Goal: Task Accomplishment & Management: Use online tool/utility

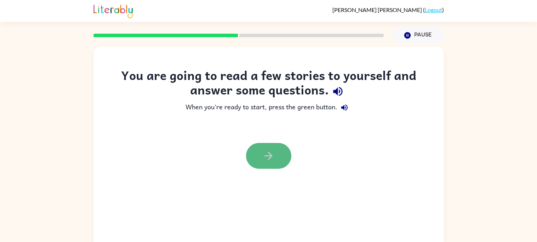
click at [264, 159] on icon "button" at bounding box center [268, 156] width 12 height 12
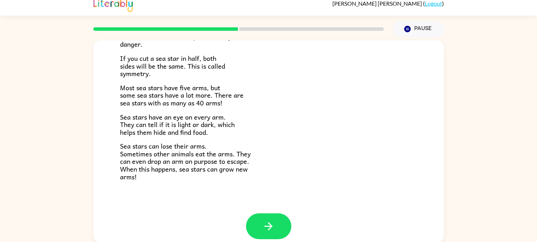
scroll to position [204, 0]
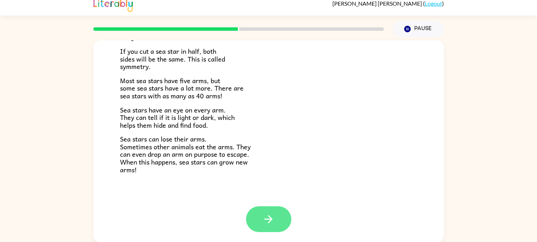
click at [278, 212] on button "button" at bounding box center [268, 219] width 45 height 26
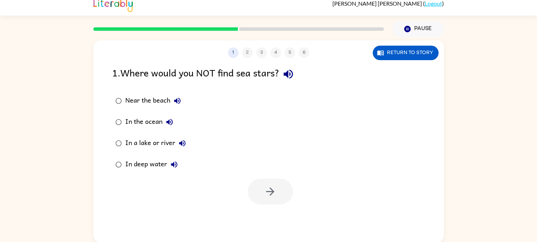
scroll to position [0, 0]
click at [289, 75] on icon "button" at bounding box center [287, 74] width 9 height 9
click at [293, 71] on icon "button" at bounding box center [288, 74] width 12 height 12
click at [175, 98] on icon "button" at bounding box center [177, 101] width 8 height 8
click at [173, 123] on icon "button" at bounding box center [169, 122] width 8 height 8
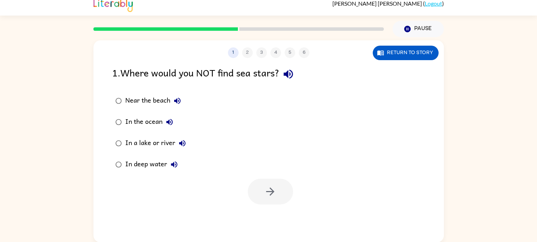
click at [183, 138] on button "In a lake or river" at bounding box center [182, 143] width 14 height 14
click at [175, 161] on icon "button" at bounding box center [174, 164] width 8 height 8
click at [263, 183] on button "button" at bounding box center [270, 192] width 45 height 26
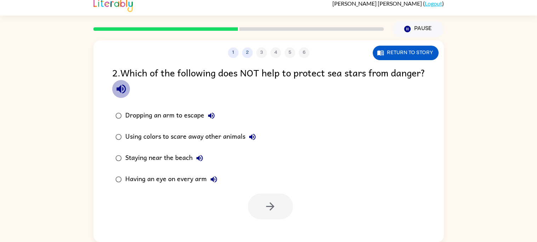
click at [127, 90] on icon "button" at bounding box center [121, 89] width 12 height 12
click at [127, 88] on icon "button" at bounding box center [121, 89] width 12 height 12
click at [127, 83] on icon "button" at bounding box center [121, 89] width 12 height 12
click at [127, 87] on icon "button" at bounding box center [121, 89] width 12 height 12
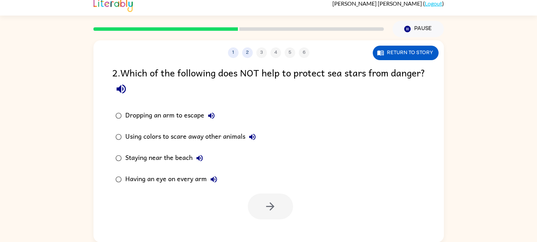
click at [127, 83] on icon "button" at bounding box center [121, 89] width 12 height 12
click at [212, 117] on icon "button" at bounding box center [211, 115] width 8 height 8
click at [250, 137] on icon "button" at bounding box center [252, 137] width 6 height 6
click at [200, 154] on icon "button" at bounding box center [199, 158] width 8 height 8
click at [208, 116] on icon "button" at bounding box center [211, 115] width 6 height 6
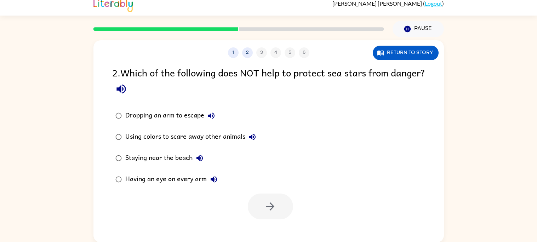
click at [198, 156] on icon "button" at bounding box center [199, 158] width 8 height 8
click at [219, 176] on button "Having an eye on every arm" at bounding box center [214, 179] width 14 height 14
click at [198, 155] on icon "button" at bounding box center [199, 158] width 8 height 8
click at [210, 114] on icon "button" at bounding box center [211, 115] width 6 height 6
click at [195, 97] on div "2 . Which of the following does NOT help to protect sea stars from danger?" at bounding box center [268, 81] width 313 height 33
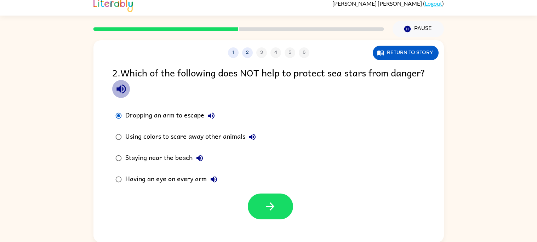
click at [126, 90] on icon "button" at bounding box center [120, 89] width 9 height 9
click at [130, 82] on button "button" at bounding box center [121, 89] width 18 height 18
click at [264, 203] on icon "button" at bounding box center [270, 206] width 12 height 12
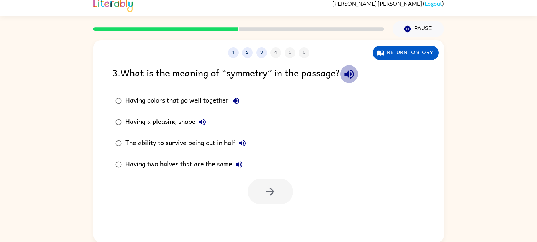
click at [350, 75] on icon "button" at bounding box center [348, 74] width 9 height 9
click at [352, 73] on icon "button" at bounding box center [349, 74] width 12 height 12
click at [234, 100] on icon "button" at bounding box center [235, 101] width 6 height 6
click at [205, 126] on icon "button" at bounding box center [202, 122] width 8 height 8
click at [243, 139] on icon "button" at bounding box center [242, 143] width 8 height 8
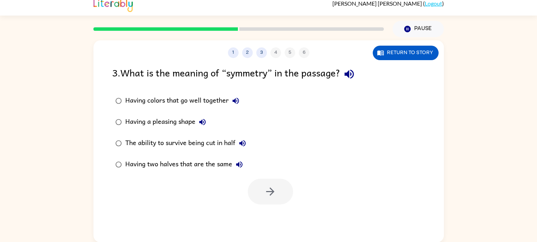
click at [237, 162] on icon "button" at bounding box center [239, 164] width 8 height 8
click at [264, 184] on button "button" at bounding box center [270, 192] width 45 height 26
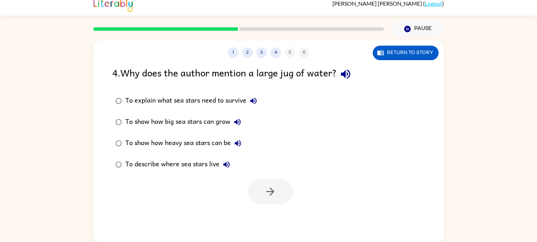
click at [255, 96] on button "To explain what sea stars need to survive" at bounding box center [253, 101] width 14 height 14
click at [343, 68] on icon "button" at bounding box center [345, 74] width 12 height 12
click at [253, 100] on icon "button" at bounding box center [253, 101] width 6 height 6
click at [238, 121] on icon "button" at bounding box center [237, 122] width 6 height 6
click at [240, 138] on button "To show how heavy sea stars can be" at bounding box center [238, 143] width 14 height 14
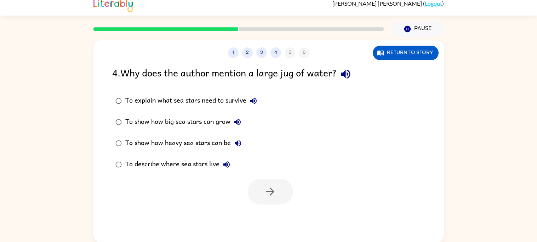
click at [227, 162] on icon "button" at bounding box center [226, 164] width 8 height 8
click at [235, 140] on icon "button" at bounding box center [237, 143] width 8 height 8
click at [238, 118] on icon "button" at bounding box center [237, 122] width 8 height 8
click at [270, 188] on icon "button" at bounding box center [270, 191] width 8 height 8
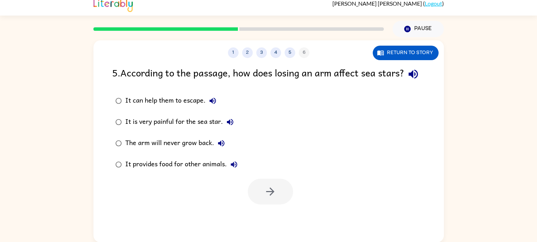
click at [270, 202] on div at bounding box center [270, 192] width 45 height 26
click at [407, 80] on icon "button" at bounding box center [413, 74] width 12 height 12
click at [213, 108] on button "It can help them to escape." at bounding box center [212, 101] width 14 height 14
click at [228, 126] on icon "button" at bounding box center [230, 122] width 8 height 8
click at [218, 146] on icon "button" at bounding box center [221, 143] width 6 height 6
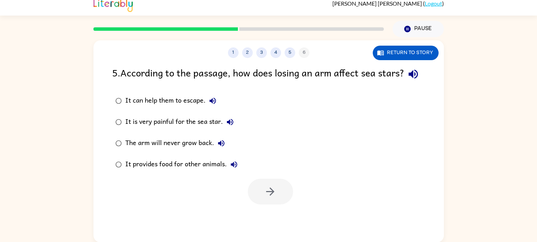
click at [235, 169] on icon "button" at bounding box center [234, 164] width 8 height 8
click at [212, 105] on icon "button" at bounding box center [212, 101] width 8 height 8
click at [295, 204] on div at bounding box center [268, 189] width 350 height 29
click at [286, 204] on button "button" at bounding box center [270, 192] width 45 height 26
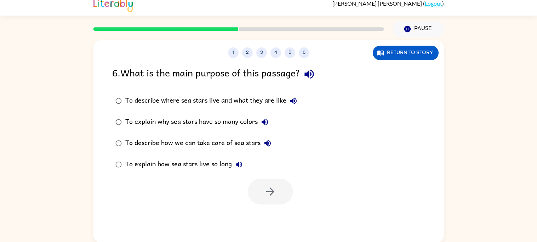
click at [317, 66] on button "button" at bounding box center [309, 74] width 18 height 18
click at [297, 100] on icon "button" at bounding box center [293, 101] width 8 height 8
click at [264, 121] on icon "button" at bounding box center [264, 122] width 6 height 6
click at [266, 141] on icon "button" at bounding box center [267, 143] width 6 height 6
click at [250, 183] on button "button" at bounding box center [270, 192] width 45 height 26
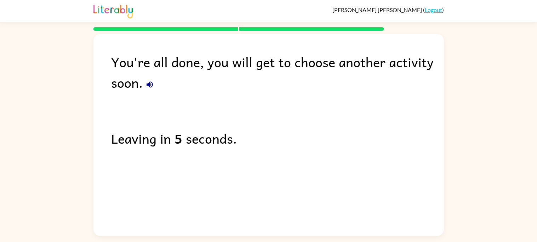
click at [250, 183] on div "You're all done, you will get to choose another activity soon. Leaving in 5 sec…" at bounding box center [268, 133] width 350 height 198
click at [150, 79] on button "button" at bounding box center [150, 84] width 14 height 14
